Goal: Communication & Community: Answer question/provide support

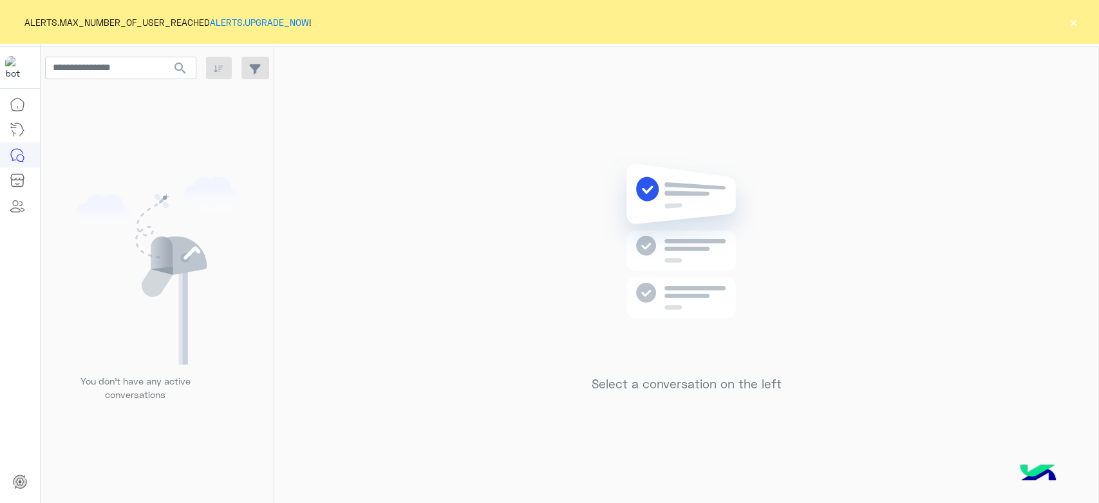
click at [426, 17] on div "ALERTS.MAX_NUMBER_OF_USER_REACHED ALERTS.UPGRADE_NOW ! ×" at bounding box center [549, 22] width 1099 height 44
click at [426, 19] on div "ALERTS.MAX_NUMBER_OF_USER_REACHED ALERTS.UPGRADE_NOW ! ×" at bounding box center [549, 22] width 1099 height 44
click at [426, 24] on button "×" at bounding box center [1073, 21] width 13 height 13
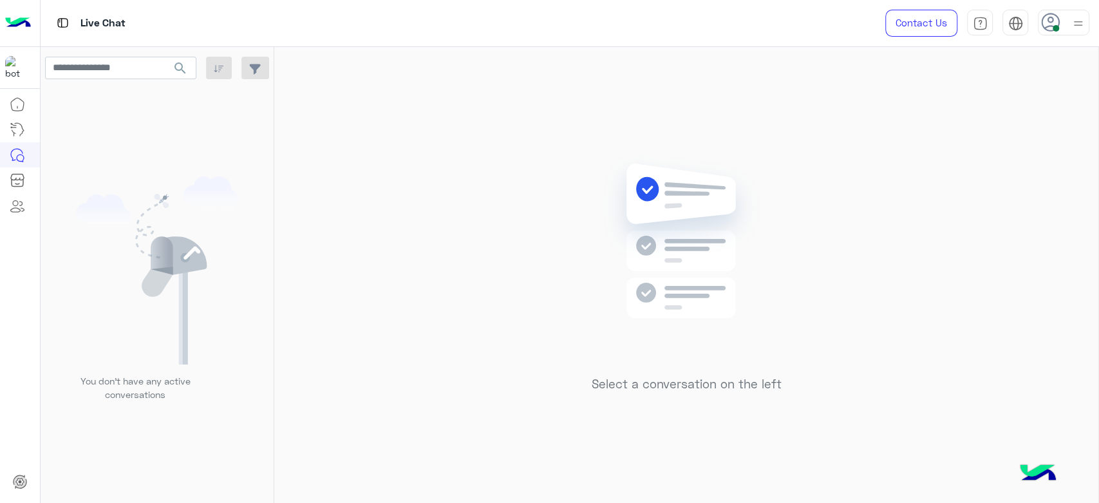
click at [426, 33] on div at bounding box center [1078, 22] width 16 height 24
click at [426, 28] on img at bounding box center [1078, 24] width 15 height 15
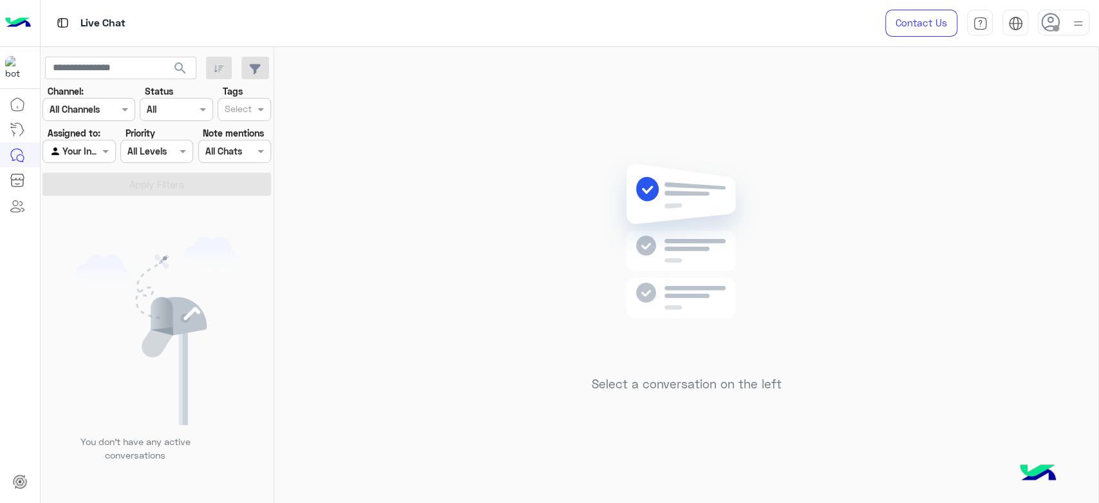
click at [1068, 34] on div at bounding box center [1064, 23] width 52 height 26
click at [963, 102] on span "Online" at bounding box center [956, 98] width 25 height 14
click at [486, 167] on div "Select a conversation on the left" at bounding box center [686, 277] width 824 height 461
drag, startPoint x: 529, startPoint y: 5, endPoint x: 660, endPoint y: 101, distance: 162.1
click at [660, 101] on div "Select a conversation on the left" at bounding box center [686, 277] width 824 height 461
